Goal: Manage account settings

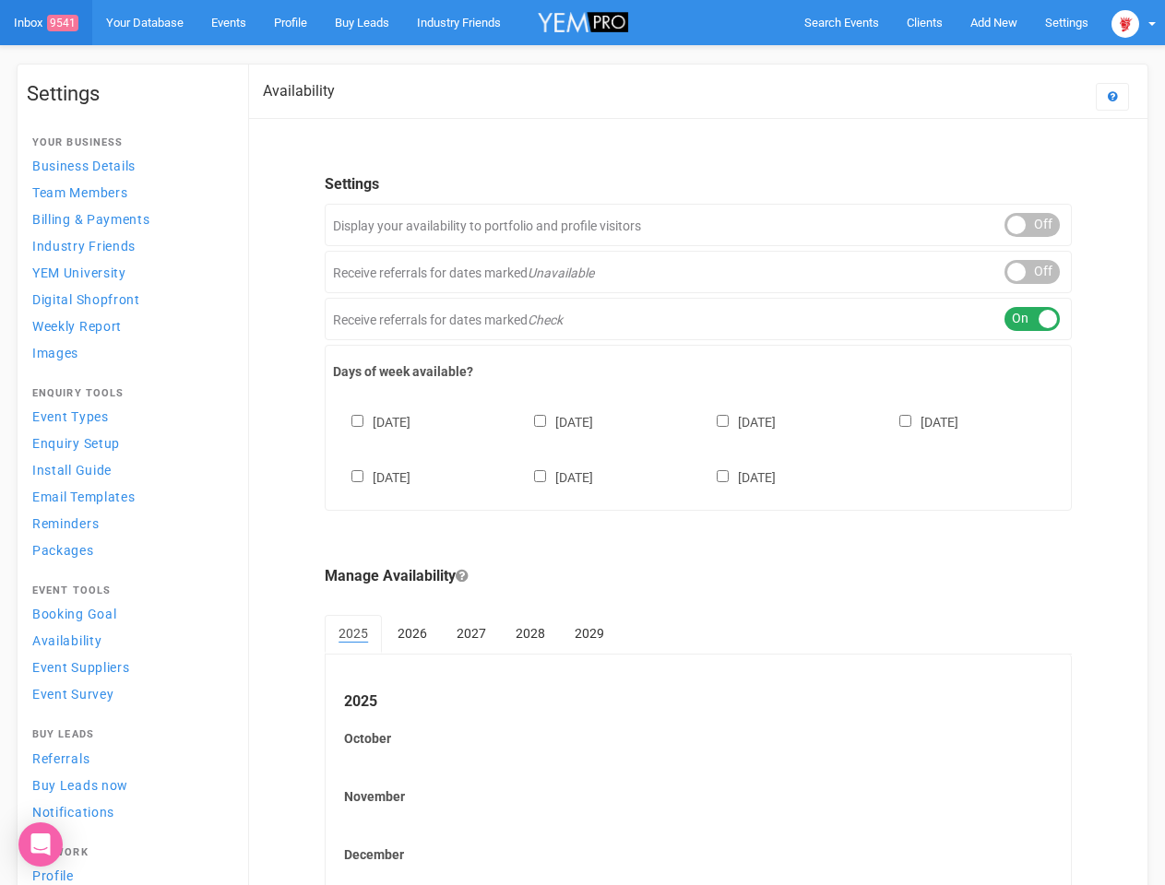
click at [582, 443] on div "[DATE] [DATE] [DATE] [DATE] [DATE] [DATE] [DATE]" at bounding box center [698, 440] width 730 height 111
click at [841, 22] on span "Search Events" at bounding box center [841, 23] width 75 height 14
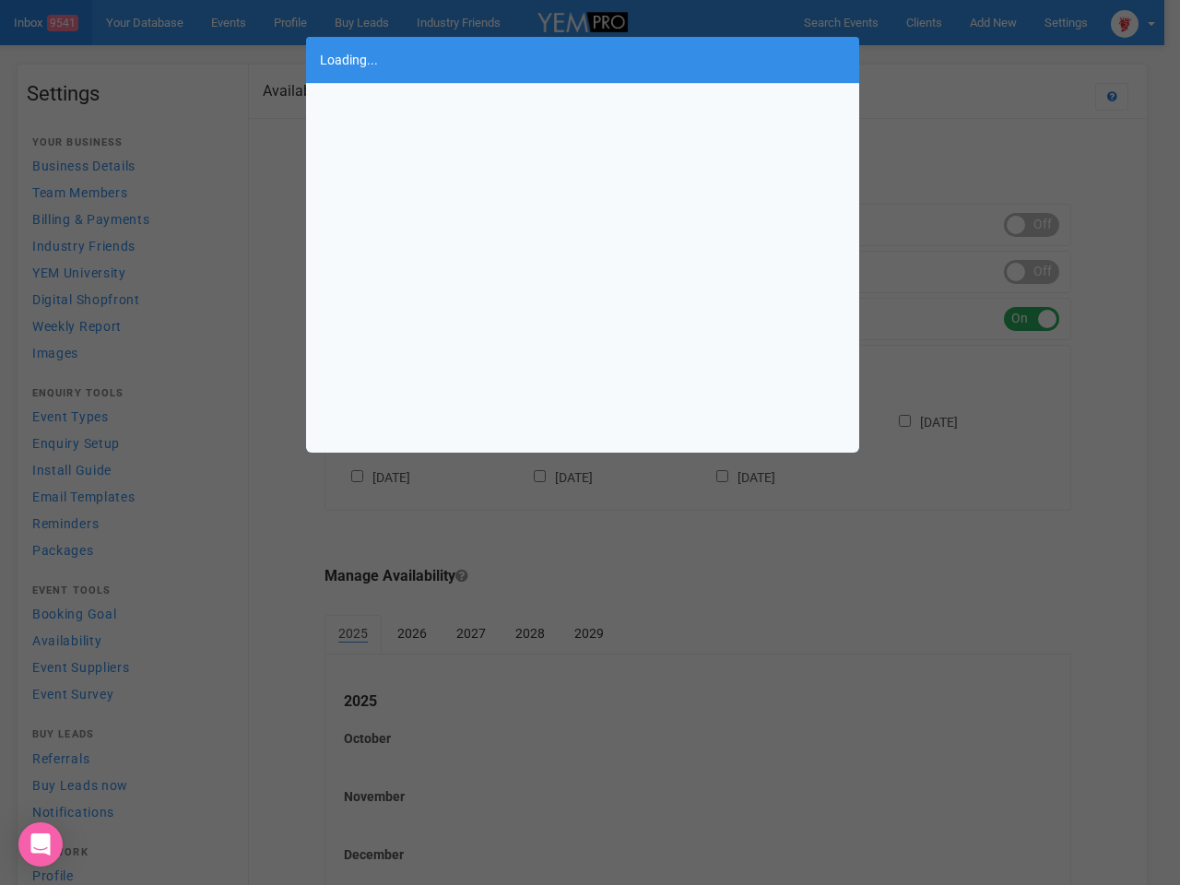
click at [951, 59] on div "Loading..." at bounding box center [590, 442] width 1180 height 885
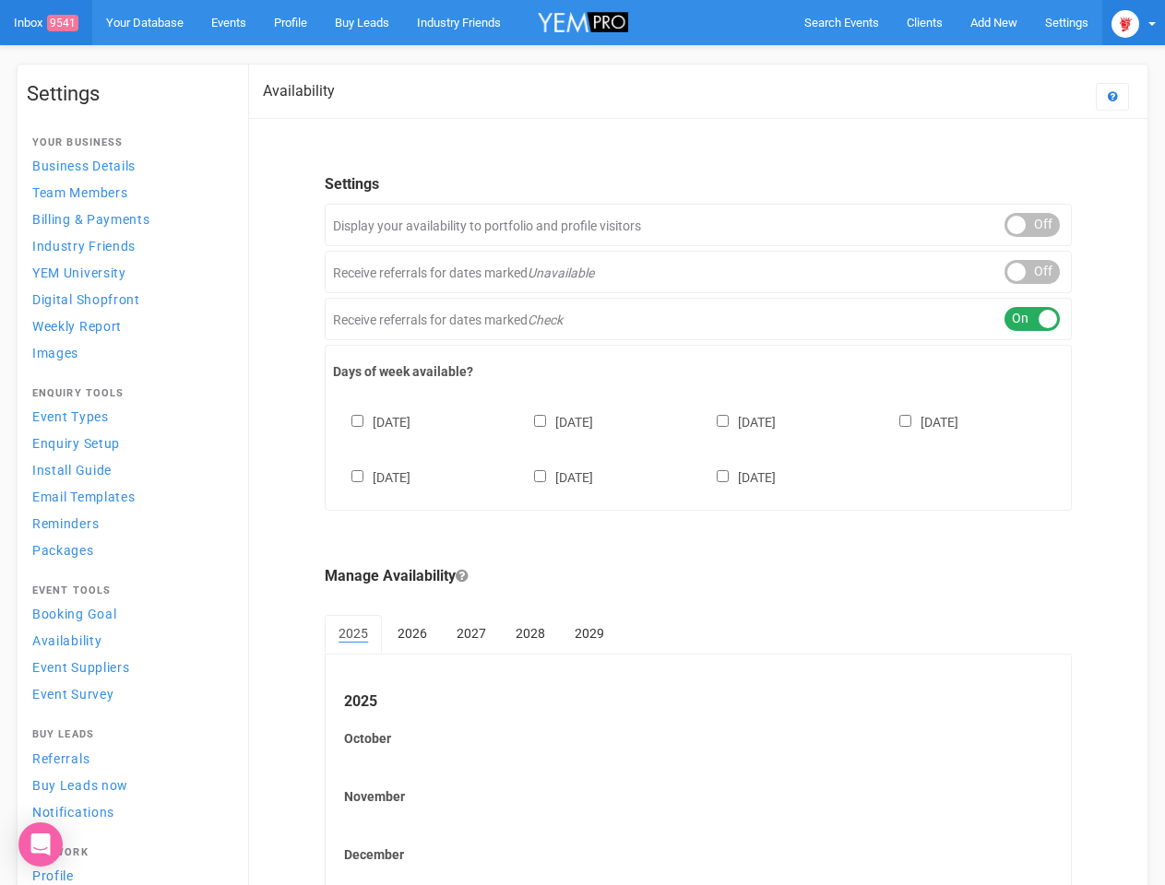
click at [1133, 22] on img at bounding box center [1125, 24] width 28 height 28
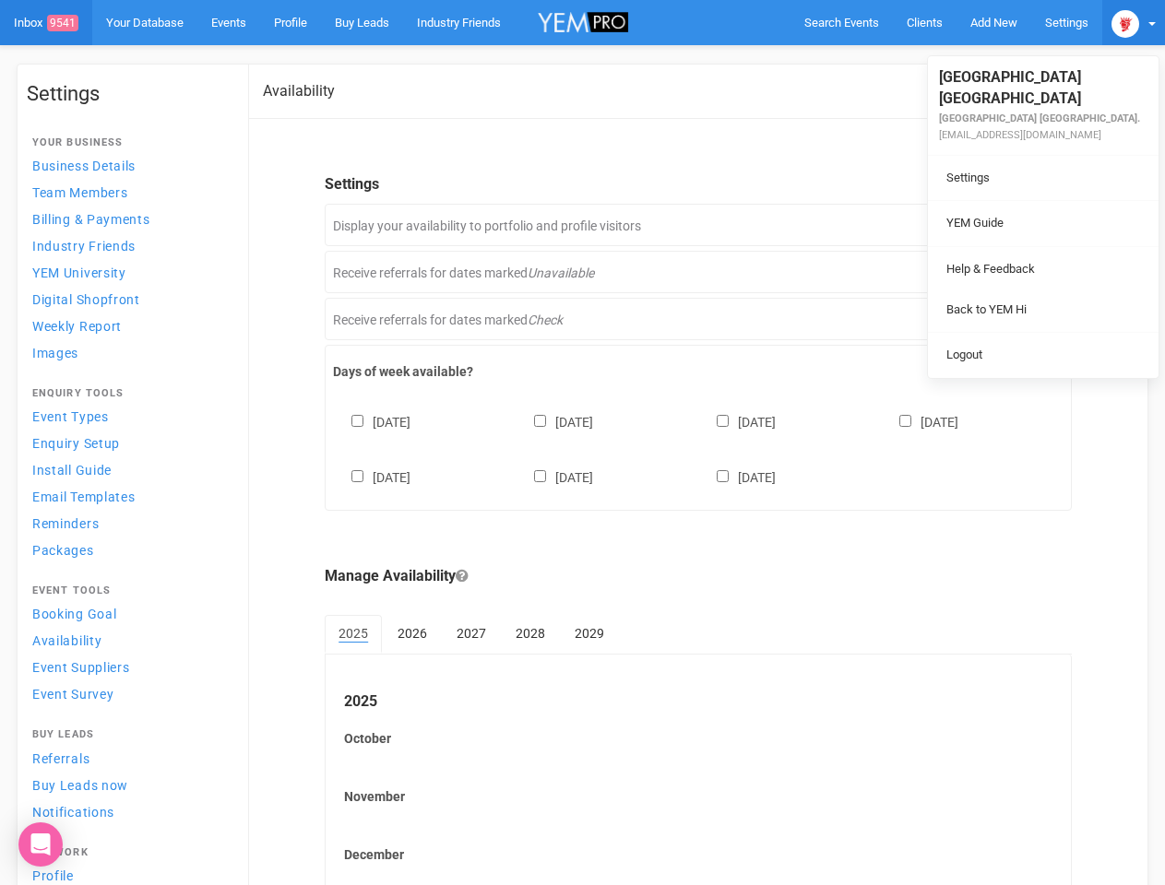
click at [1032, 225] on ul "[GEOGRAPHIC_DATA] [GEOGRAPHIC_DATA] [GEOGRAPHIC_DATA] [GEOGRAPHIC_DATA]. [EMAIL…" at bounding box center [1043, 217] width 231 height 322
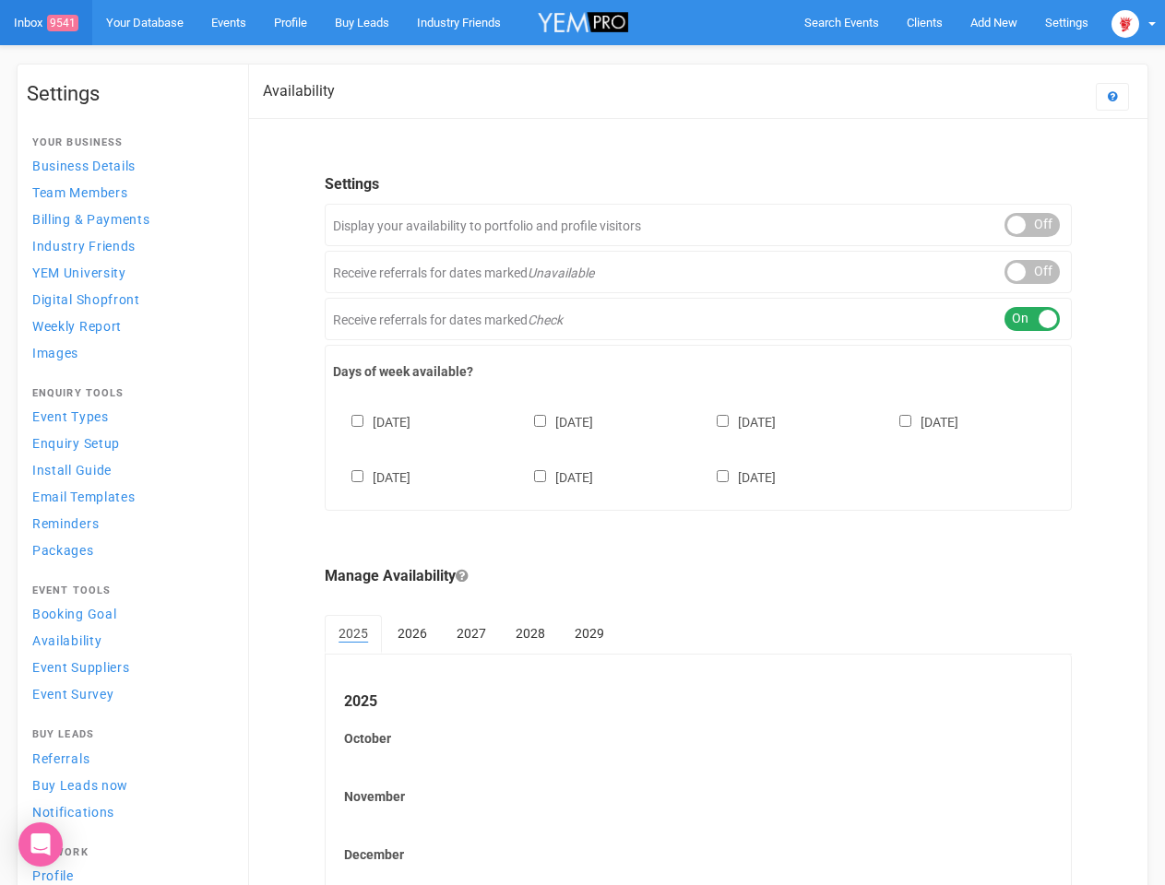
click at [1032, 272] on body "Search Events Clients Add New New Client New Event New Enquiry Settings [GEOGRA…" at bounding box center [582, 504] width 1165 height 1009
click at [1032, 319] on div "ON OFF" at bounding box center [1031, 319] width 55 height 24
click at [698, 447] on div "[DATE] [DATE] [DATE] [DATE] [DATE] [DATE] [DATE]" at bounding box center [698, 440] width 730 height 111
